Goal: Task Accomplishment & Management: Manage account settings

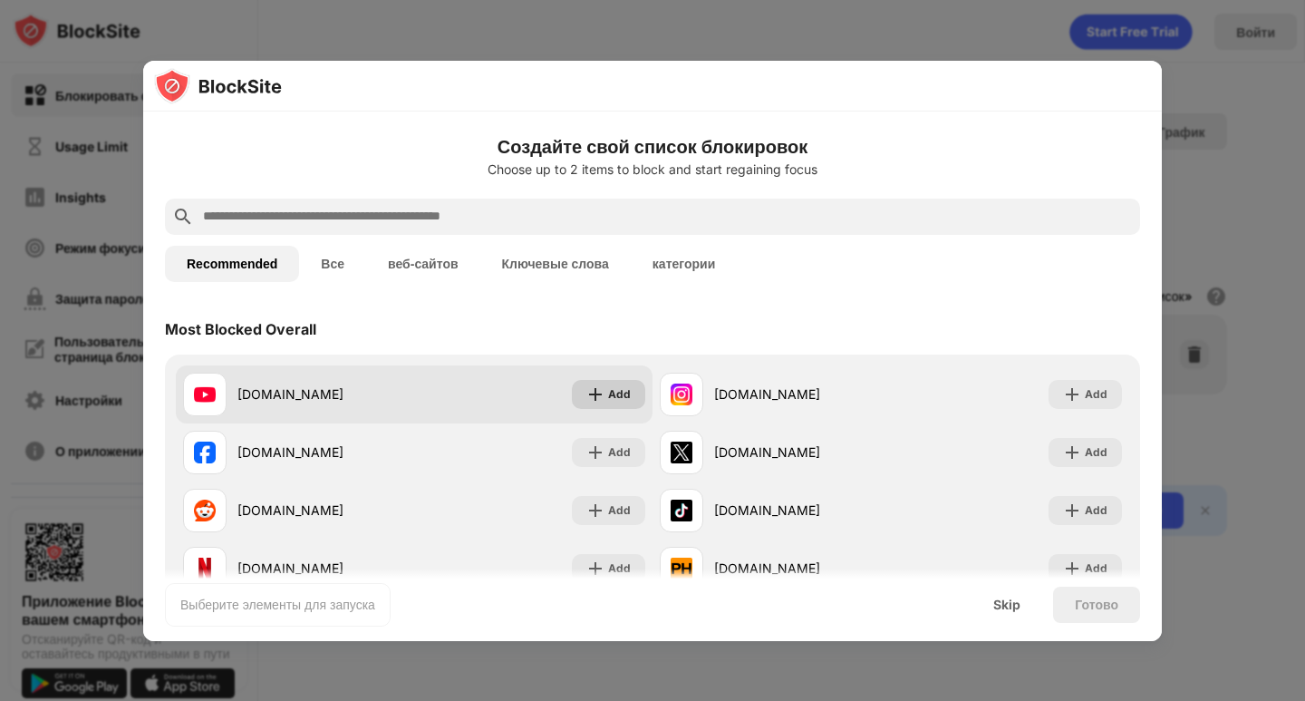
click at [588, 394] on img at bounding box center [595, 394] width 18 height 18
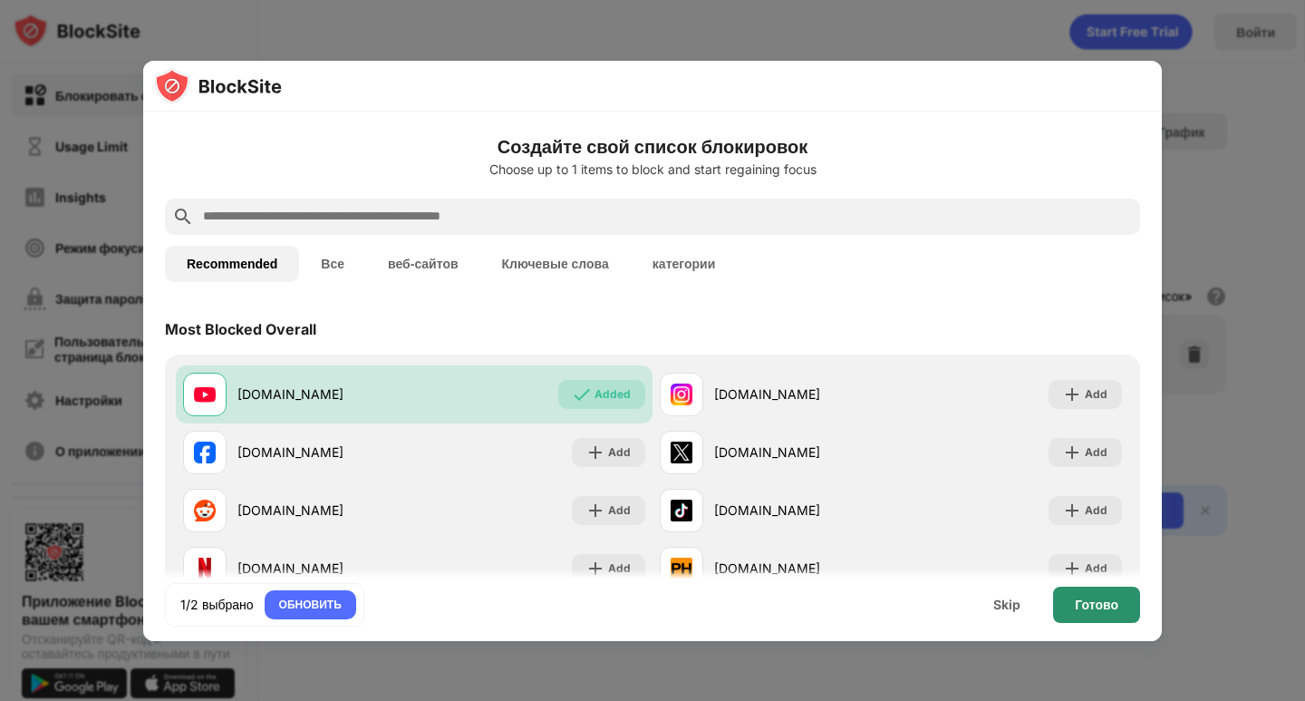
click at [1091, 600] on div "Готово" at bounding box center [1097, 604] width 44 height 15
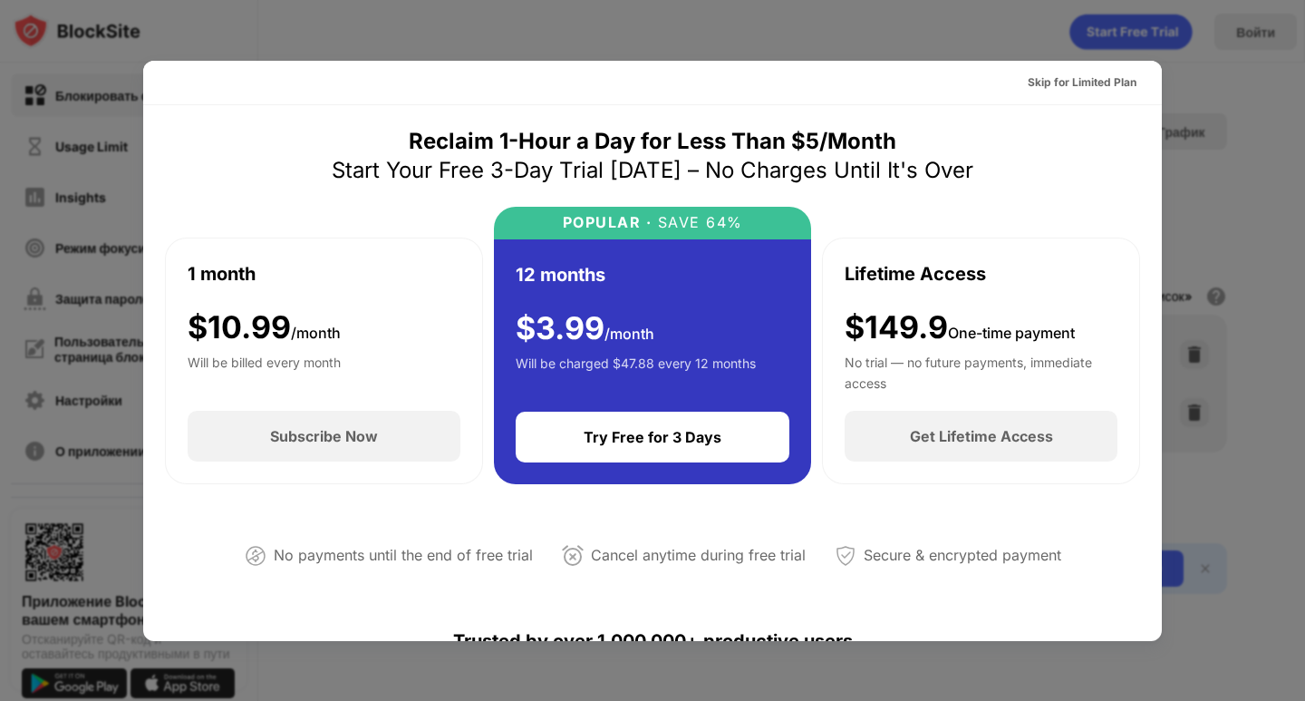
click at [1241, 483] on div at bounding box center [652, 350] width 1305 height 701
click at [1073, 76] on div "Skip for Limited Plan" at bounding box center [1082, 82] width 109 height 18
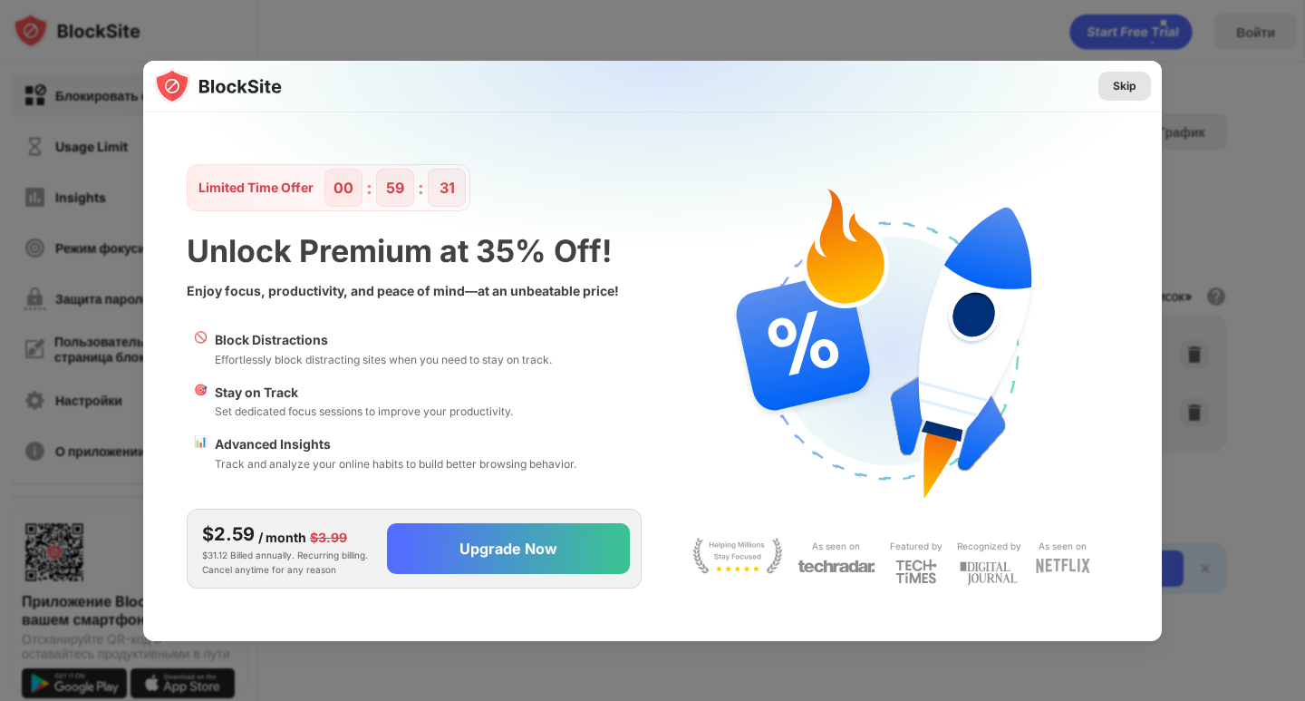
click at [1126, 84] on div "Skip" at bounding box center [1125, 86] width 24 height 18
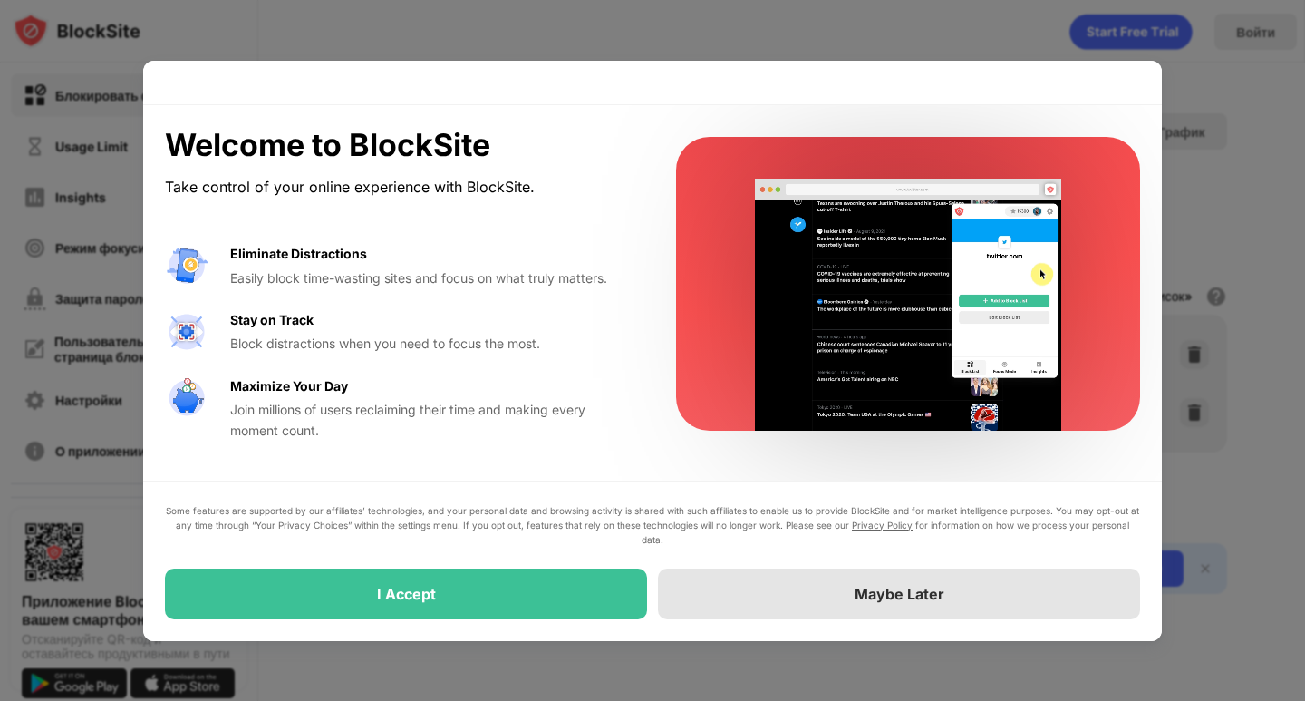
click at [818, 590] on div "Maybe Later" at bounding box center [899, 593] width 482 height 51
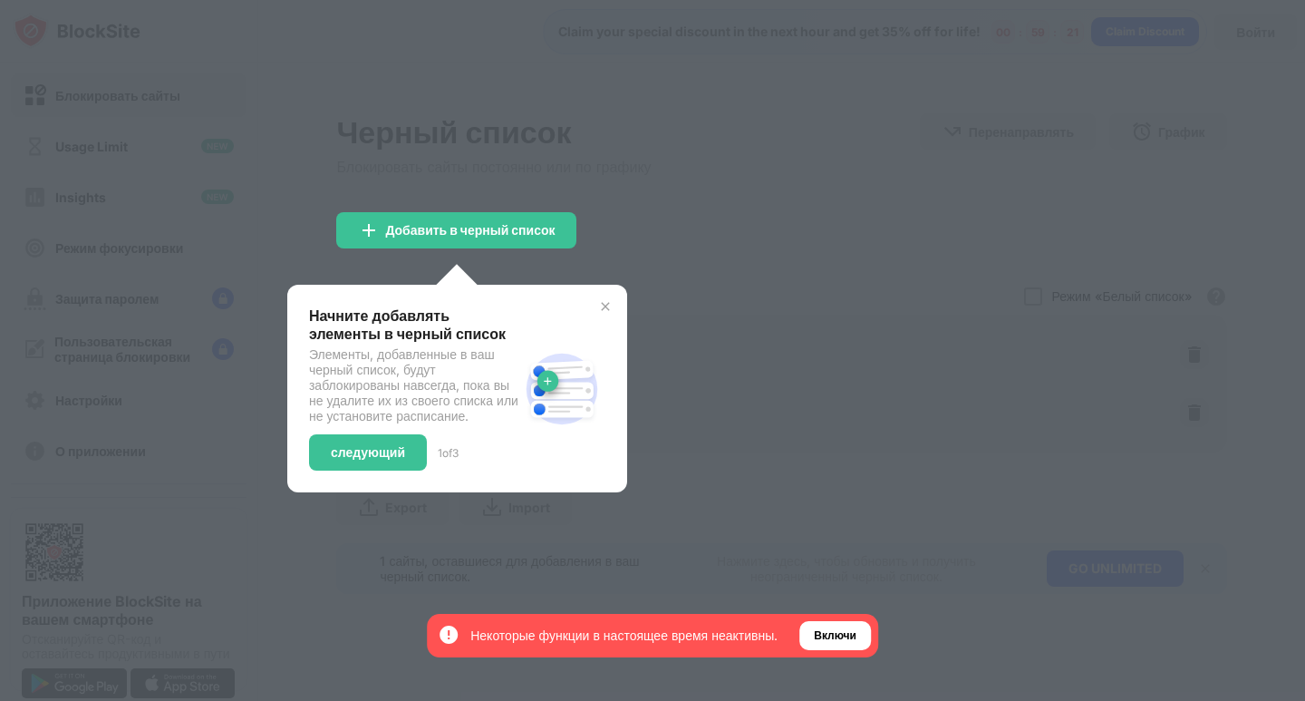
click at [611, 305] on img at bounding box center [605, 306] width 15 height 15
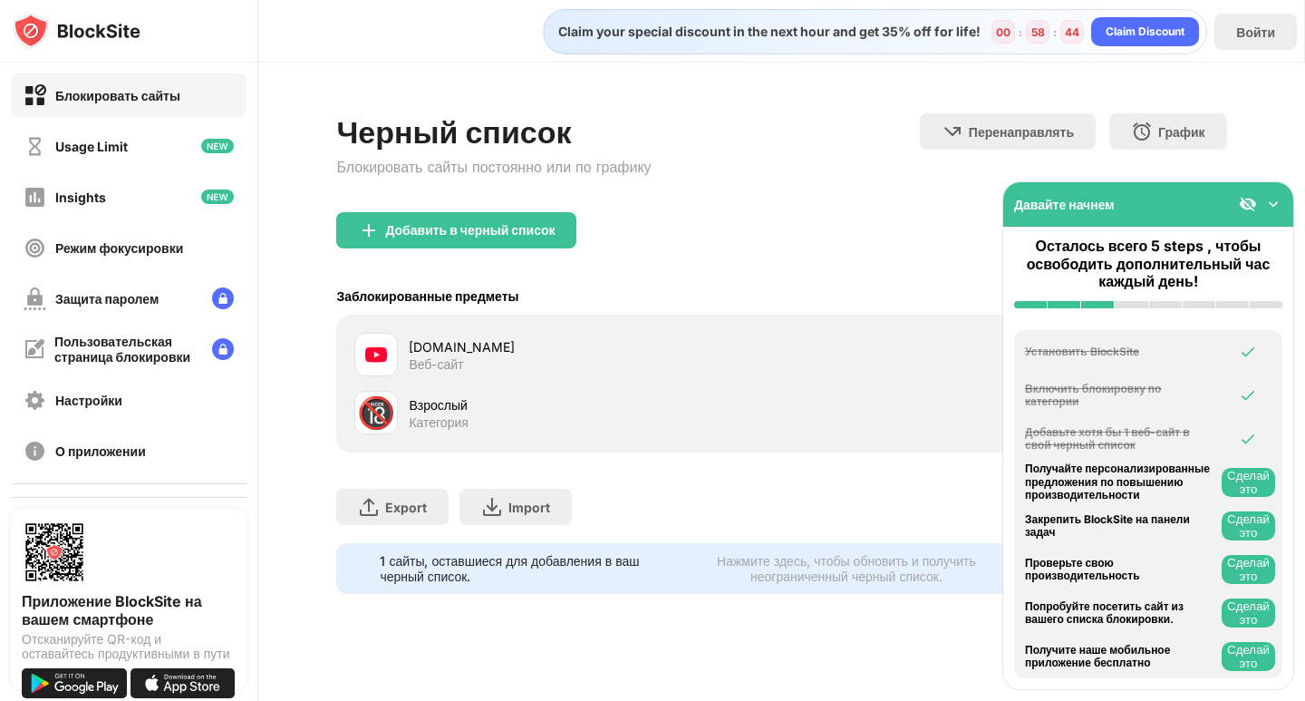
click at [1247, 200] on img at bounding box center [1248, 204] width 18 height 18
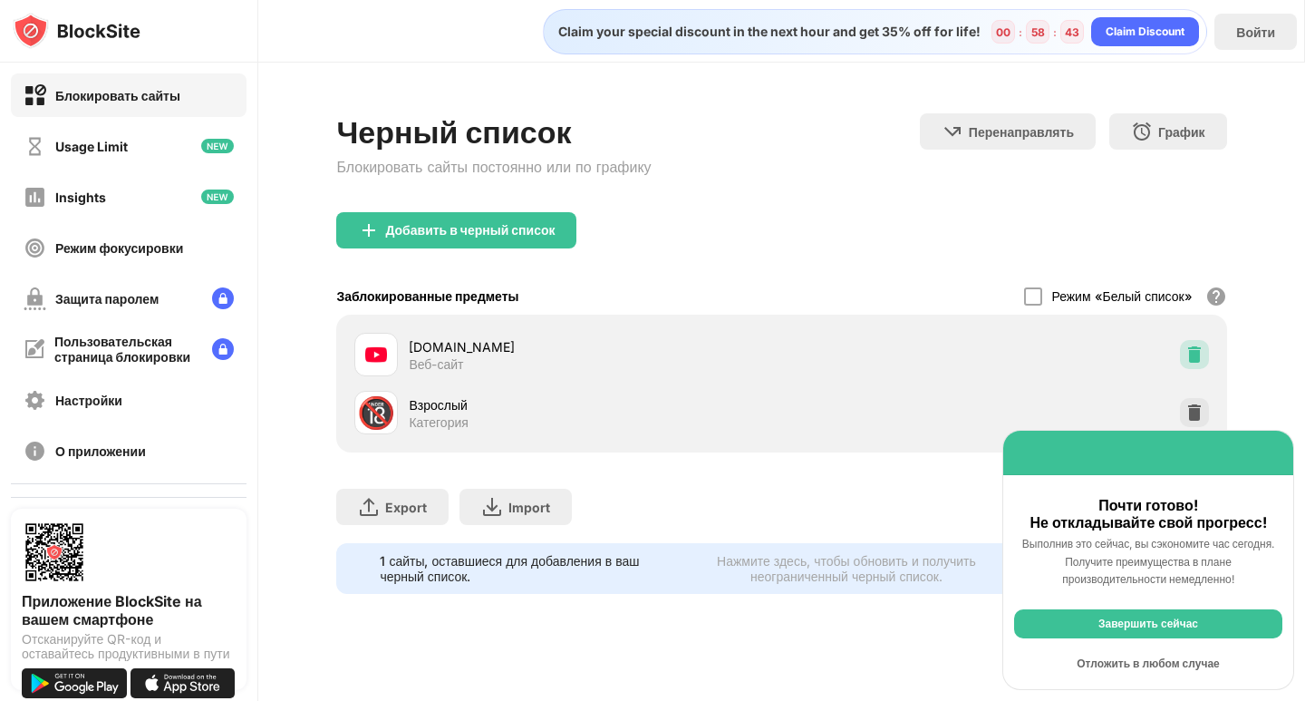
click at [1187, 352] on img at bounding box center [1194, 354] width 18 height 18
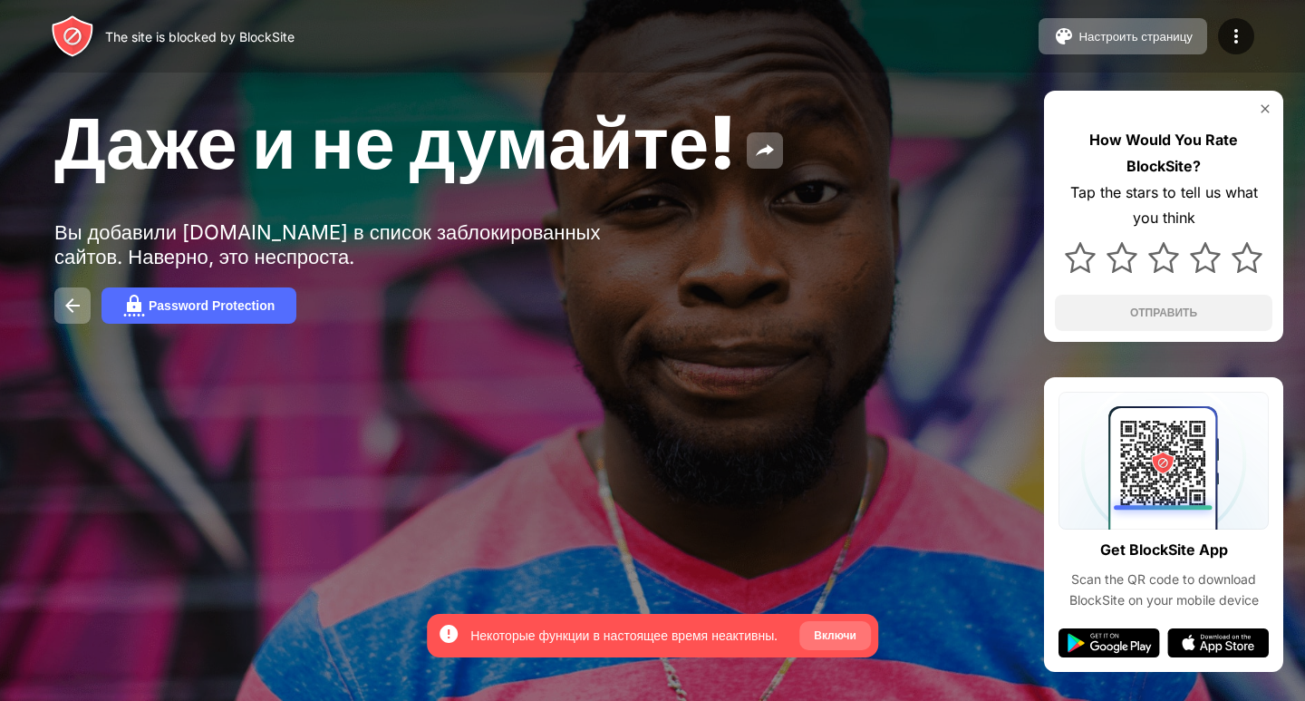
click at [840, 629] on div "Включи" at bounding box center [835, 635] width 43 height 18
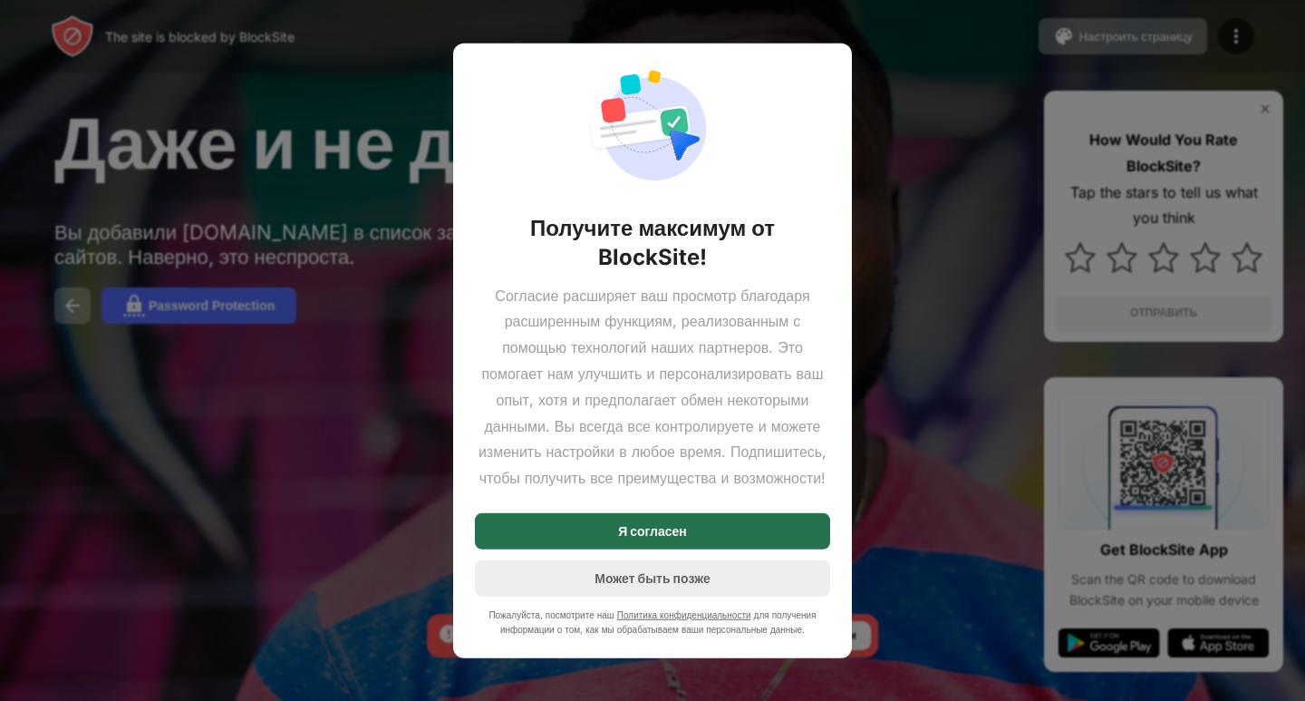
click at [707, 544] on div "Я согласен" at bounding box center [652, 531] width 355 height 36
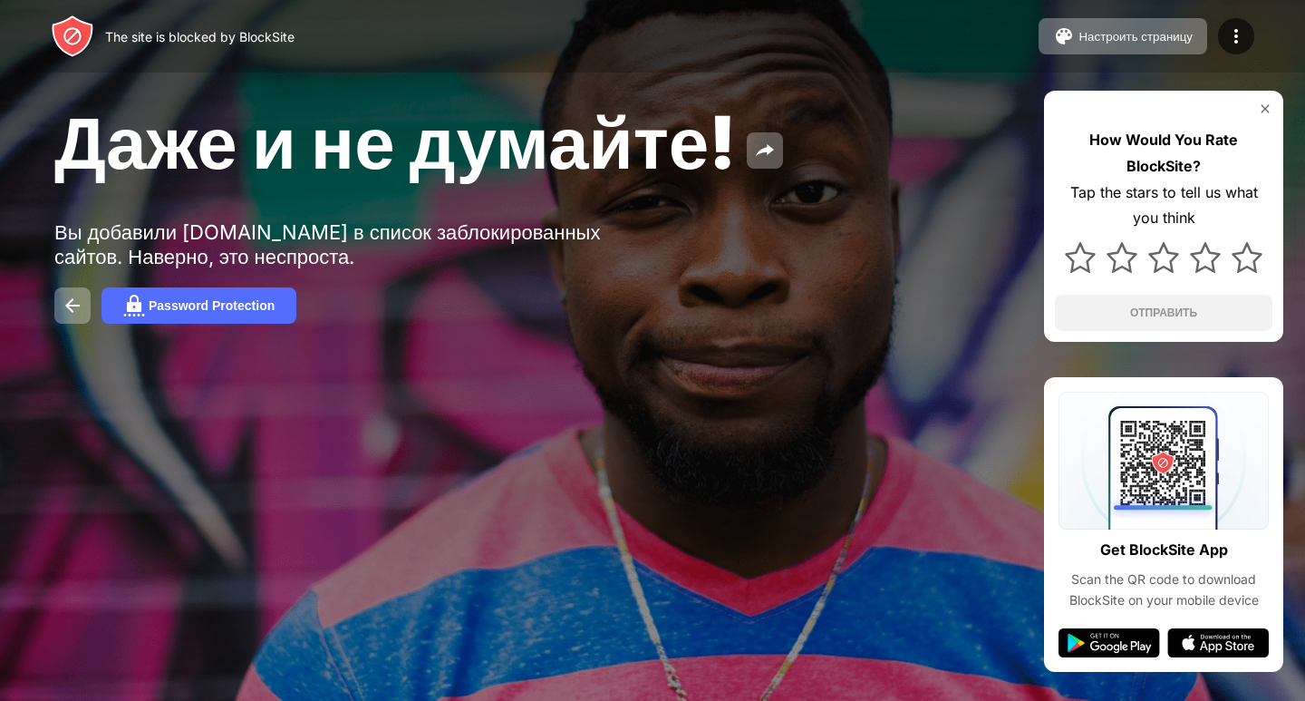
click at [733, 405] on div "Даже и не думайте! Вы добавили youtube.com в список заблокированных сайтов. Нав…" at bounding box center [652, 210] width 1305 height 421
